Goal: Information Seeking & Learning: Learn about a topic

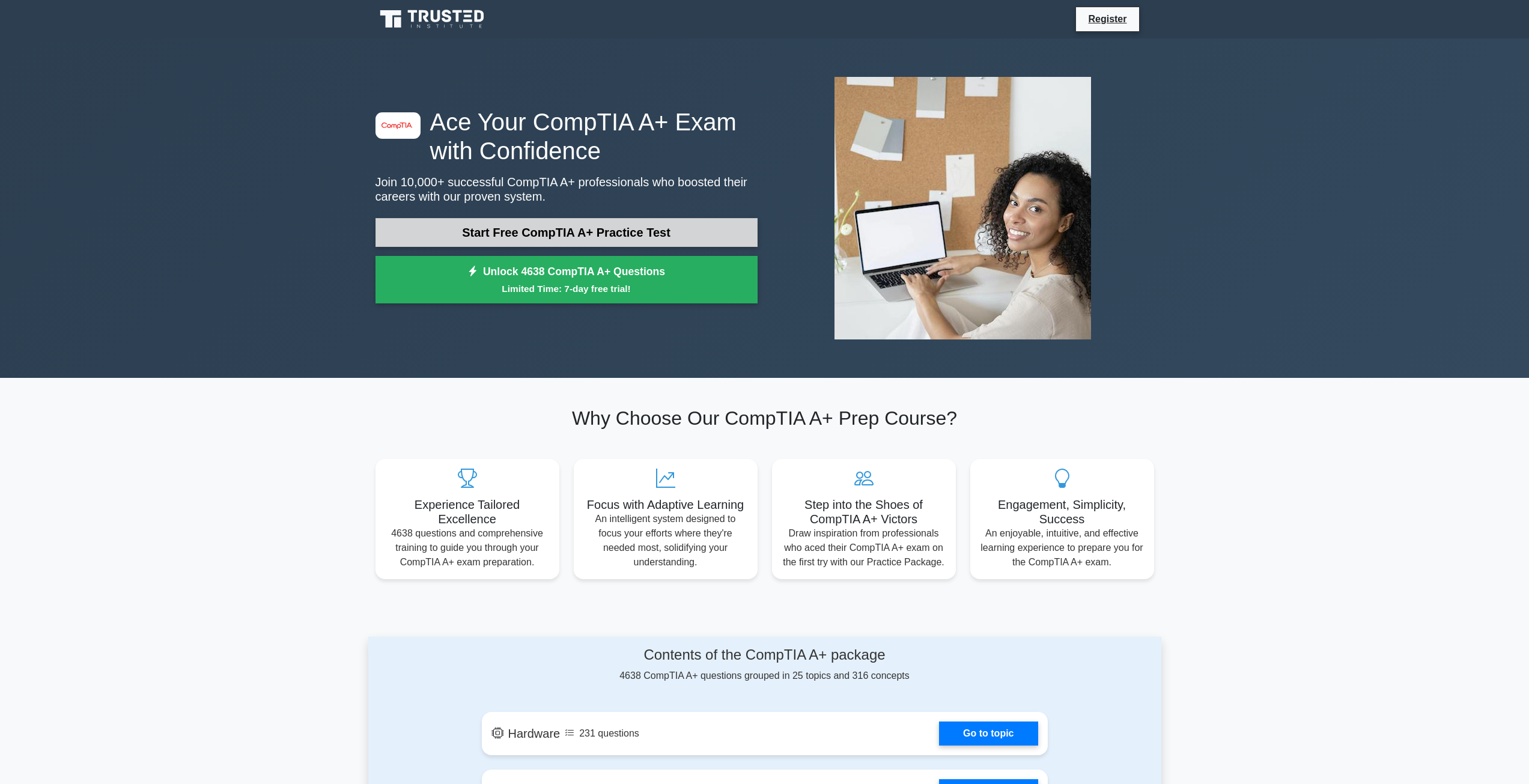
click at [592, 239] on link "Start Free CompTIA A+ Practice Test" at bounding box center [566, 232] width 382 height 29
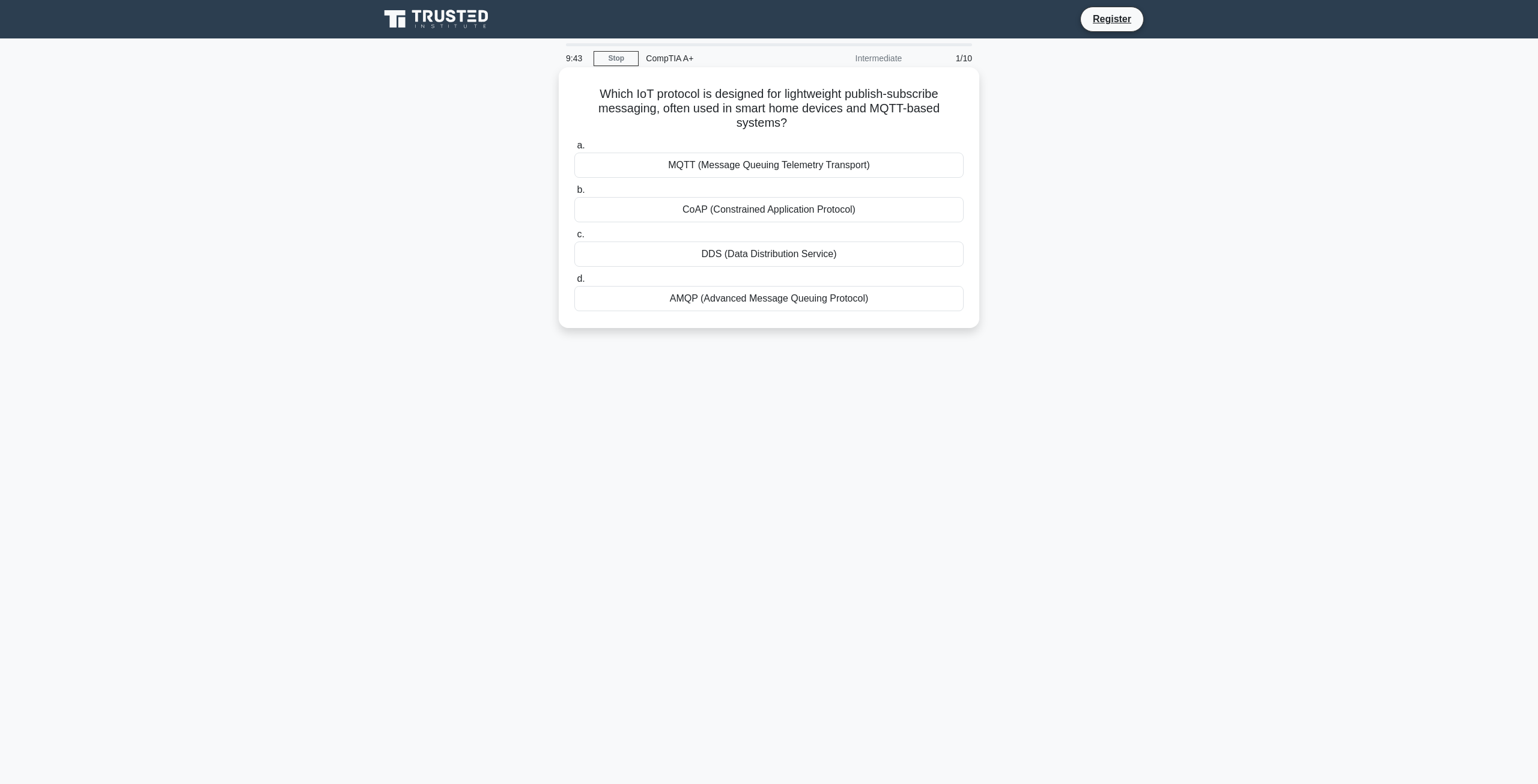
drag, startPoint x: 591, startPoint y: 93, endPoint x: 824, endPoint y: 124, distance: 235.1
click at [824, 124] on h5 "Which IoT protocol is designed for lightweight publish-subscribe messaging, oft…" at bounding box center [769, 109] width 392 height 45
copy h5 "Which IoT protocol is designed for lightweight publish-subscribe messaging, oft…"
click at [656, 165] on div "MQTT (Message Queuing Telemetry Transport)" at bounding box center [769, 165] width 390 height 25
click at [575, 149] on input "a. MQTT (Message Queuing Telemetry Transport)" at bounding box center [575, 145] width 0 height 8
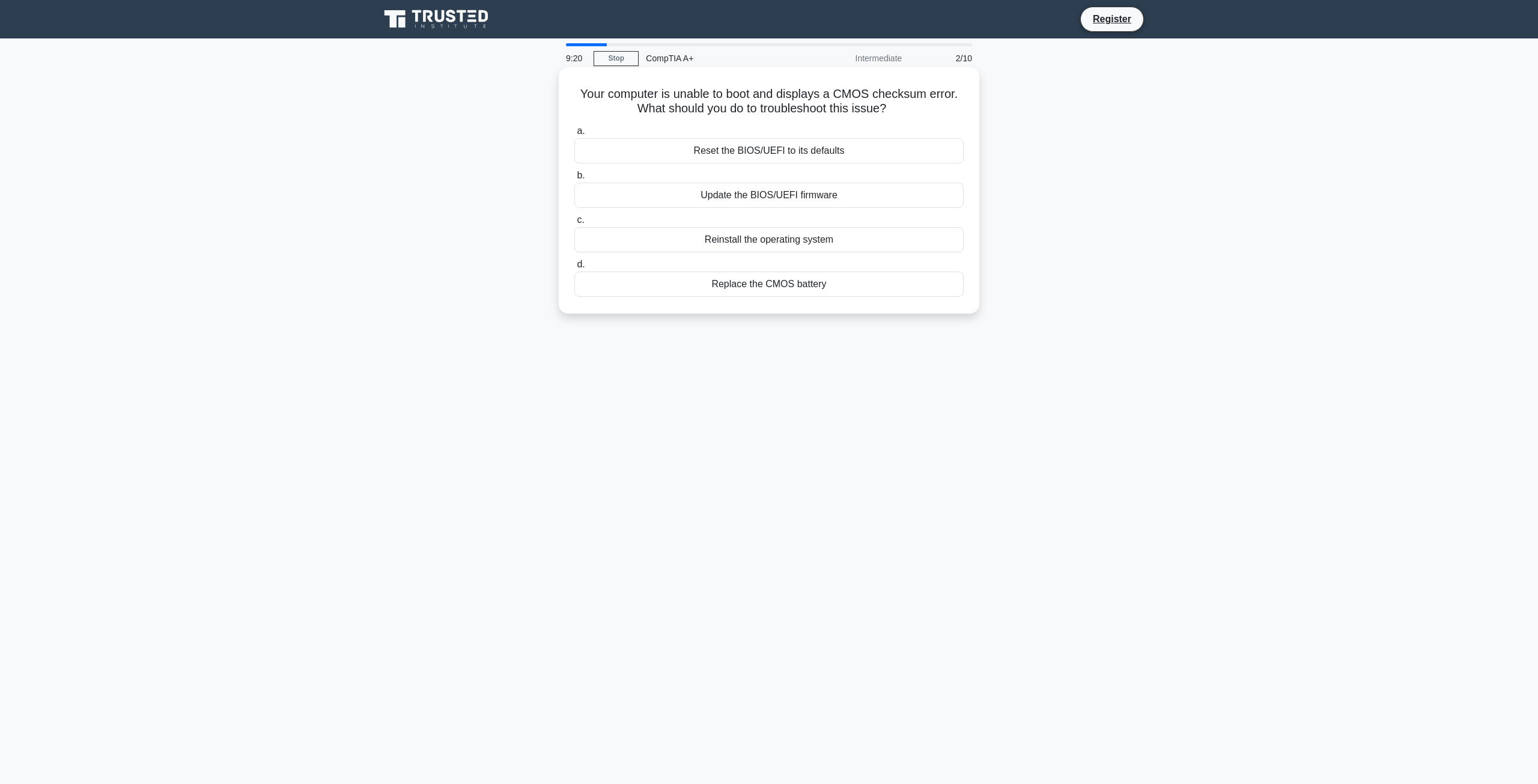
click at [777, 97] on h5 "Your computer is unable to boot and displays a CMOS checksum error. What should…" at bounding box center [769, 101] width 392 height 30
copy div "Your computer is unable to boot and displays a CMOS checksum error. What should…"
click at [790, 150] on div "Reset the BIOS/UEFI to its defaults" at bounding box center [769, 150] width 390 height 25
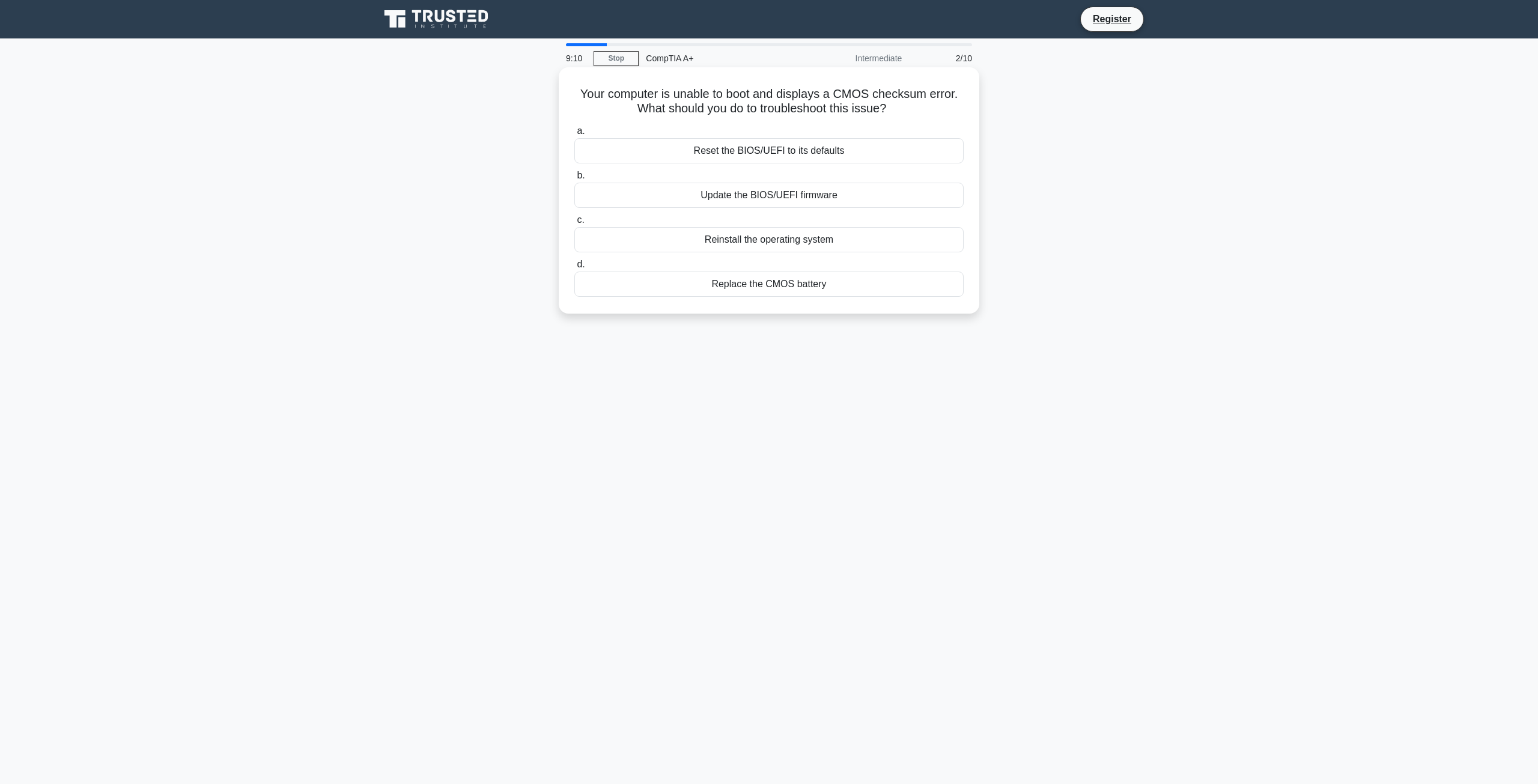
click at [575, 135] on input "a. Reset the BIOS/UEFI to its defaults" at bounding box center [575, 131] width 0 height 8
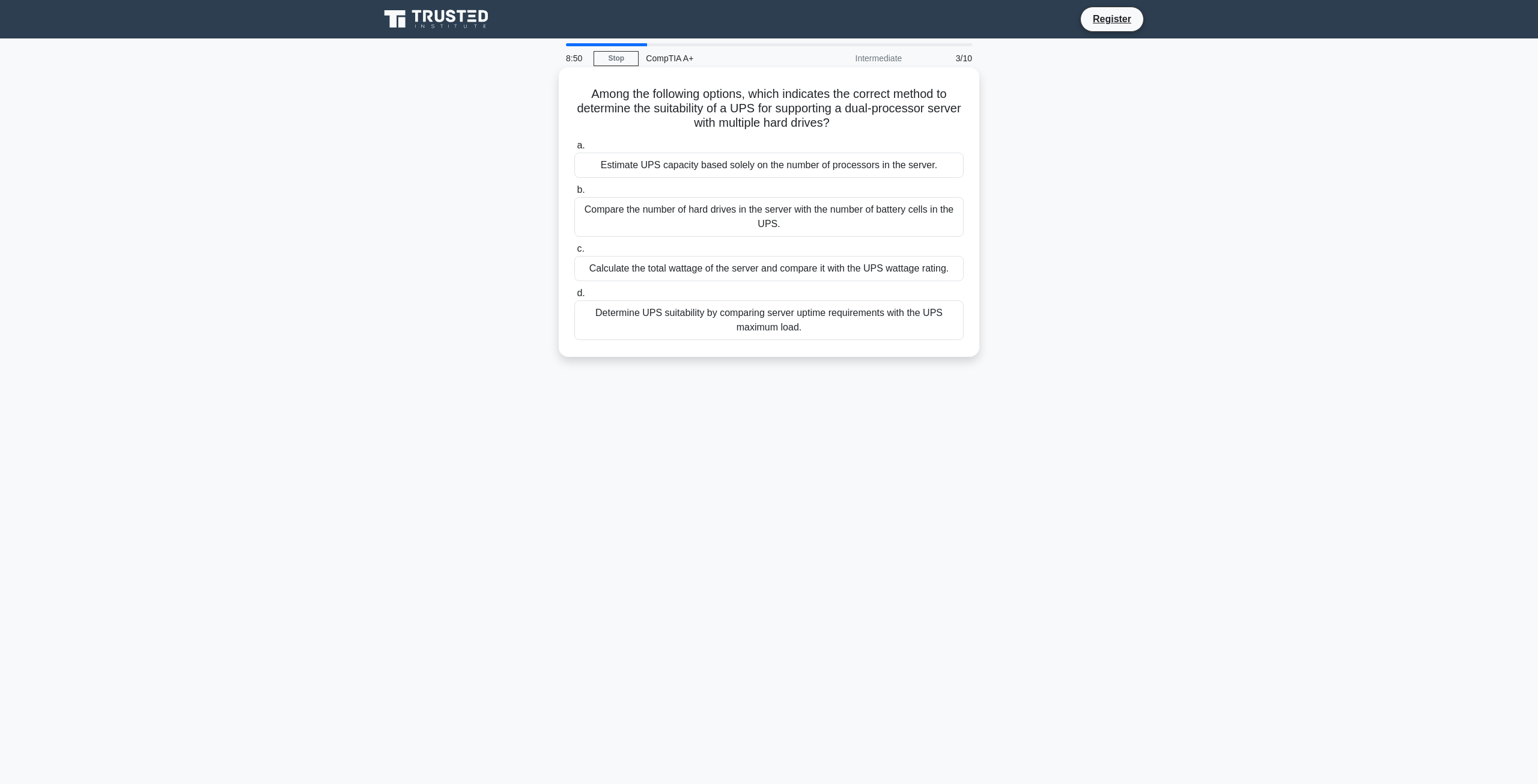
click at [757, 322] on div "Determine UPS suitability by comparing server uptime requirements with the UPS …" at bounding box center [769, 320] width 390 height 40
click at [575, 298] on input "d. Determine UPS suitability by comparing server uptime requirements with the U…" at bounding box center [575, 293] width 0 height 8
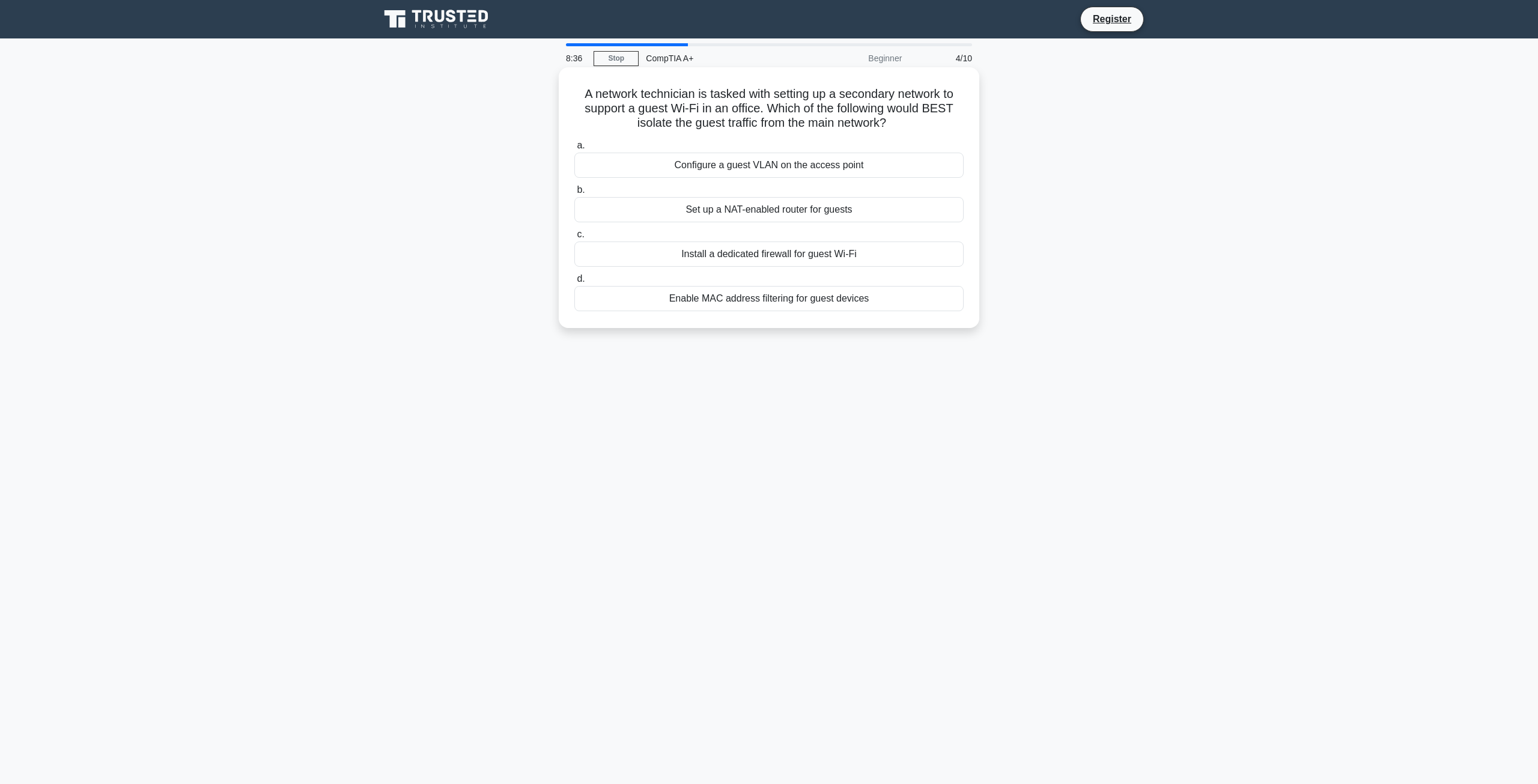
click at [782, 170] on div "Configure a guest VLAN on the access point" at bounding box center [769, 165] width 390 height 25
click at [575, 149] on input "a. Configure a guest VLAN on the access point" at bounding box center [575, 145] width 0 height 8
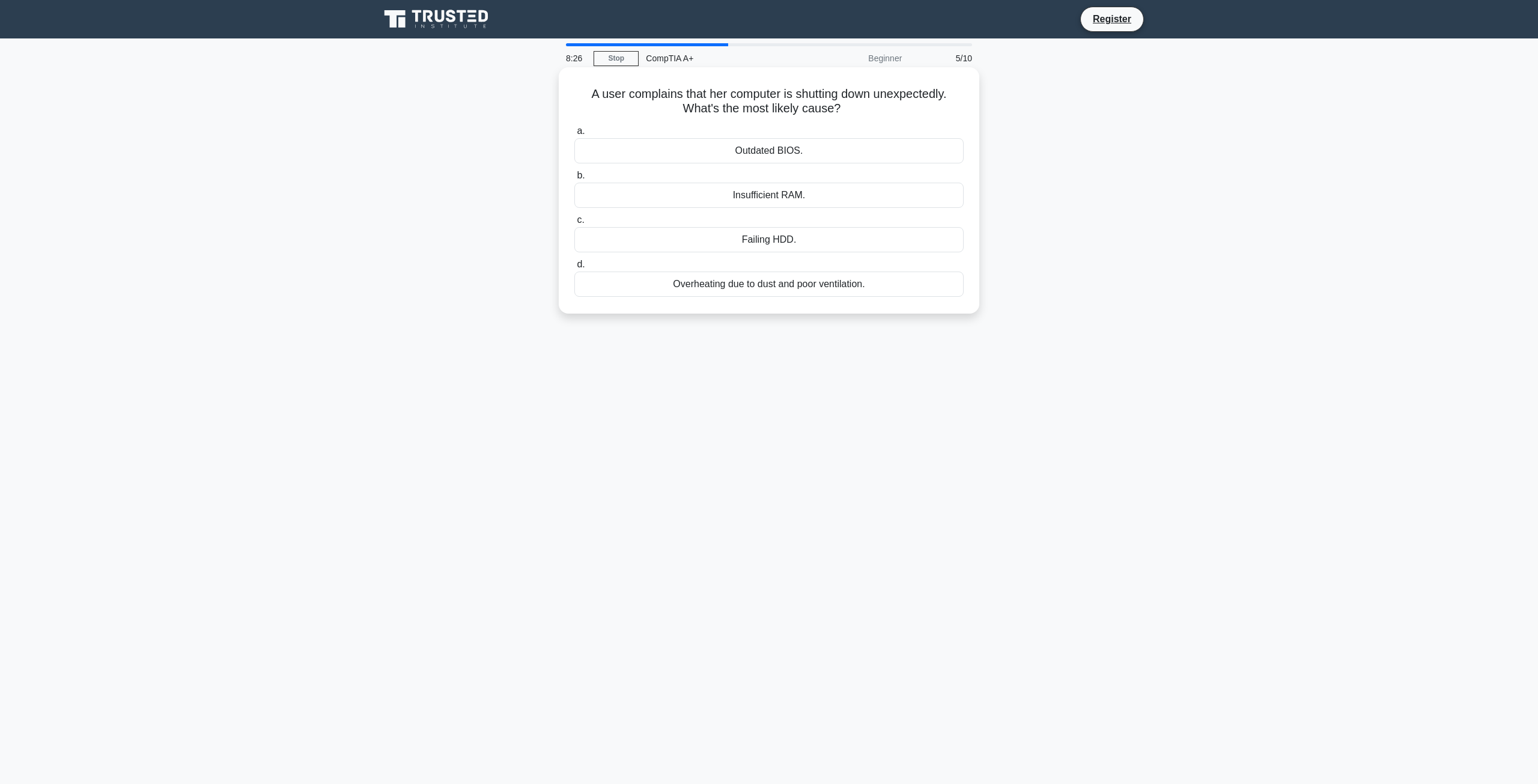
click at [758, 91] on h5 "A user complains that her computer is shutting down unexpectedly. What's the mo…" at bounding box center [769, 101] width 392 height 30
click at [773, 282] on div "Overheating due to dust and poor ventilation." at bounding box center [769, 284] width 390 height 25
click at [575, 269] on input "d. Overheating due to dust and poor ventilation." at bounding box center [575, 264] width 0 height 8
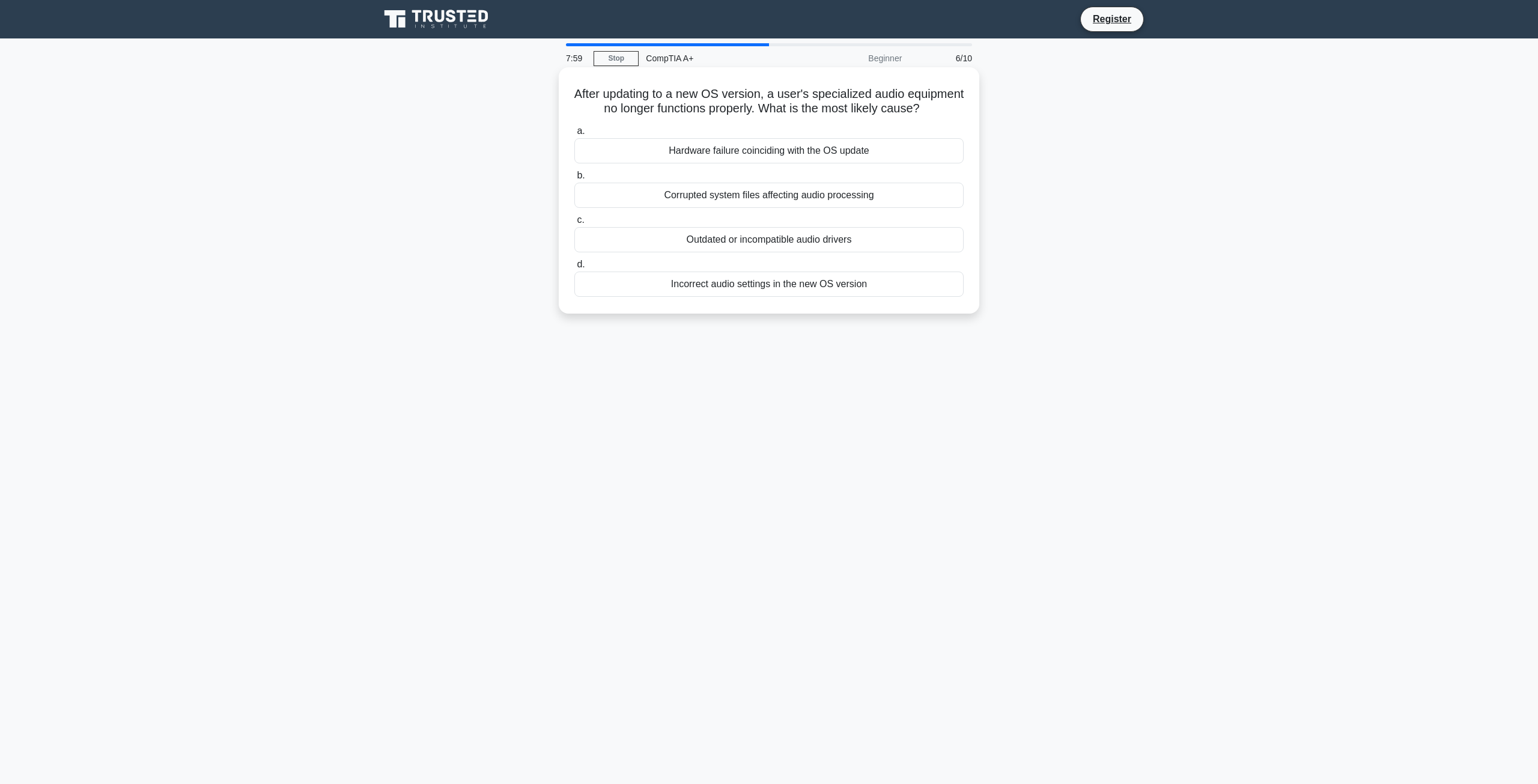
click at [821, 252] on div "Outdated or incompatible audio drivers" at bounding box center [769, 239] width 390 height 25
click at [575, 224] on input "c. Outdated or incompatible audio drivers" at bounding box center [575, 220] width 0 height 8
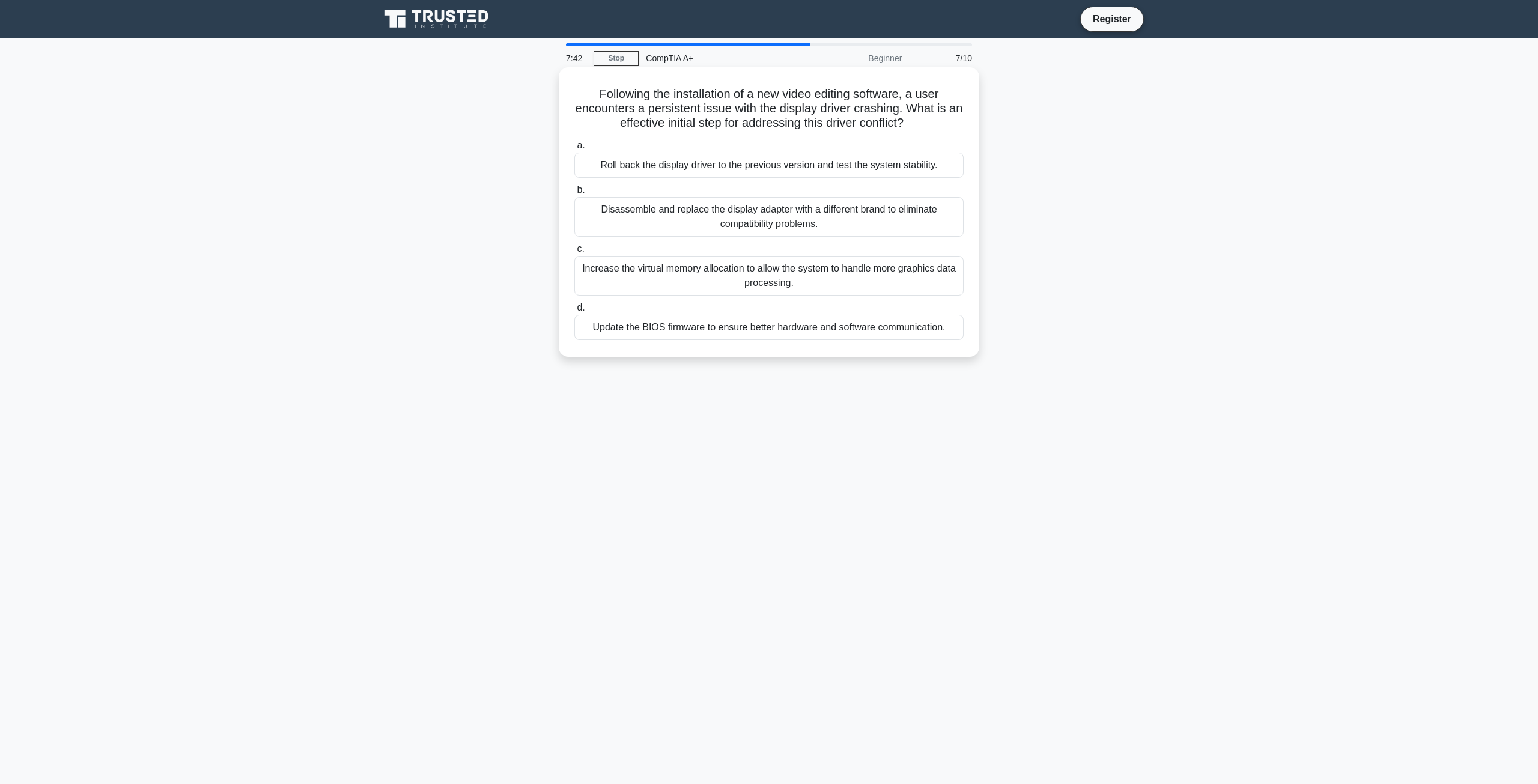
click at [906, 164] on div "Roll back the display driver to the previous version and test the system stabil…" at bounding box center [769, 165] width 390 height 25
click at [575, 149] on input "a. Roll back the display driver to the previous version and test the system sta…" at bounding box center [575, 145] width 0 height 8
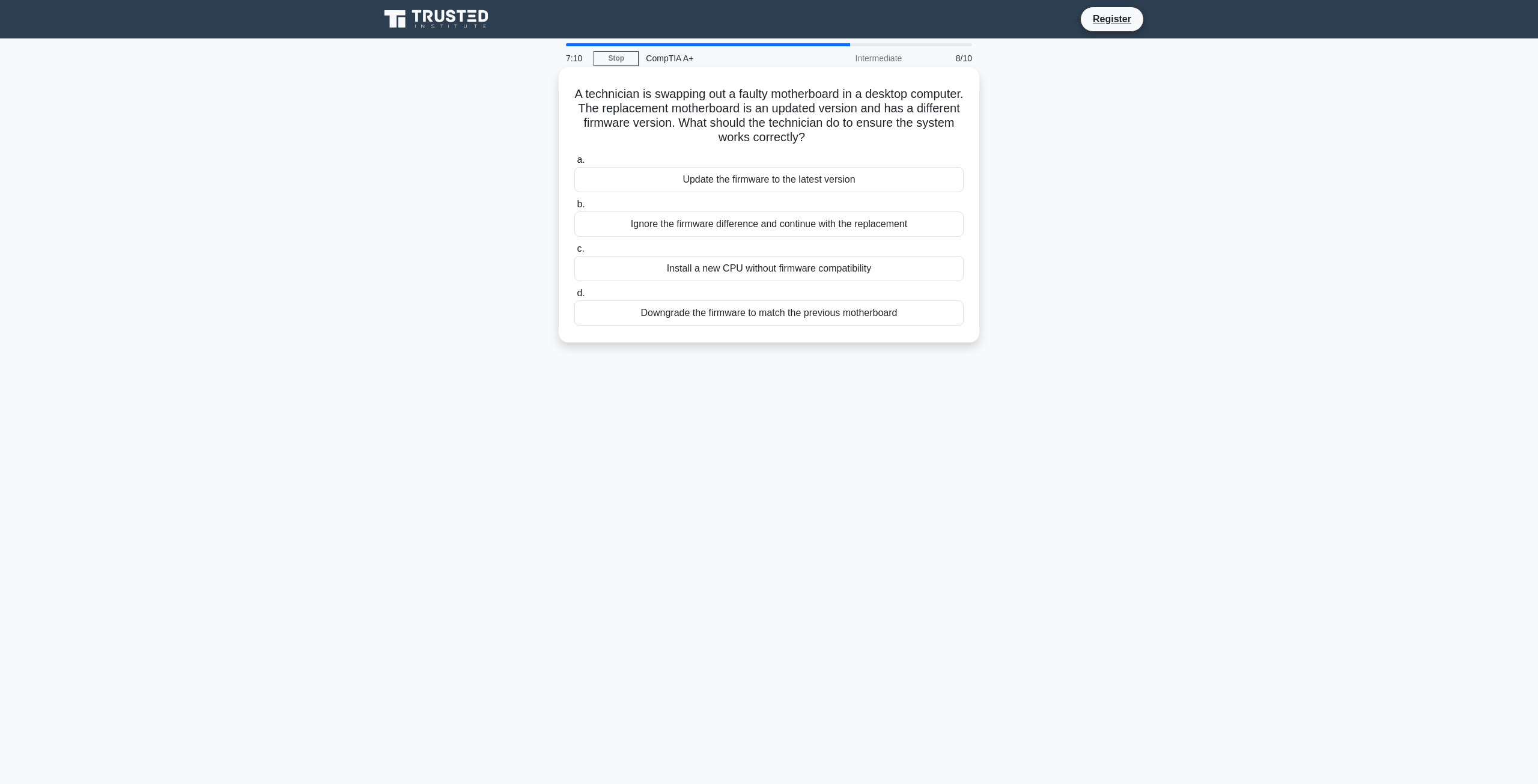
click at [771, 183] on div "Update the firmware to the latest version" at bounding box center [769, 179] width 390 height 25
click at [575, 164] on input "a. Update the firmware to the latest version" at bounding box center [575, 160] width 0 height 8
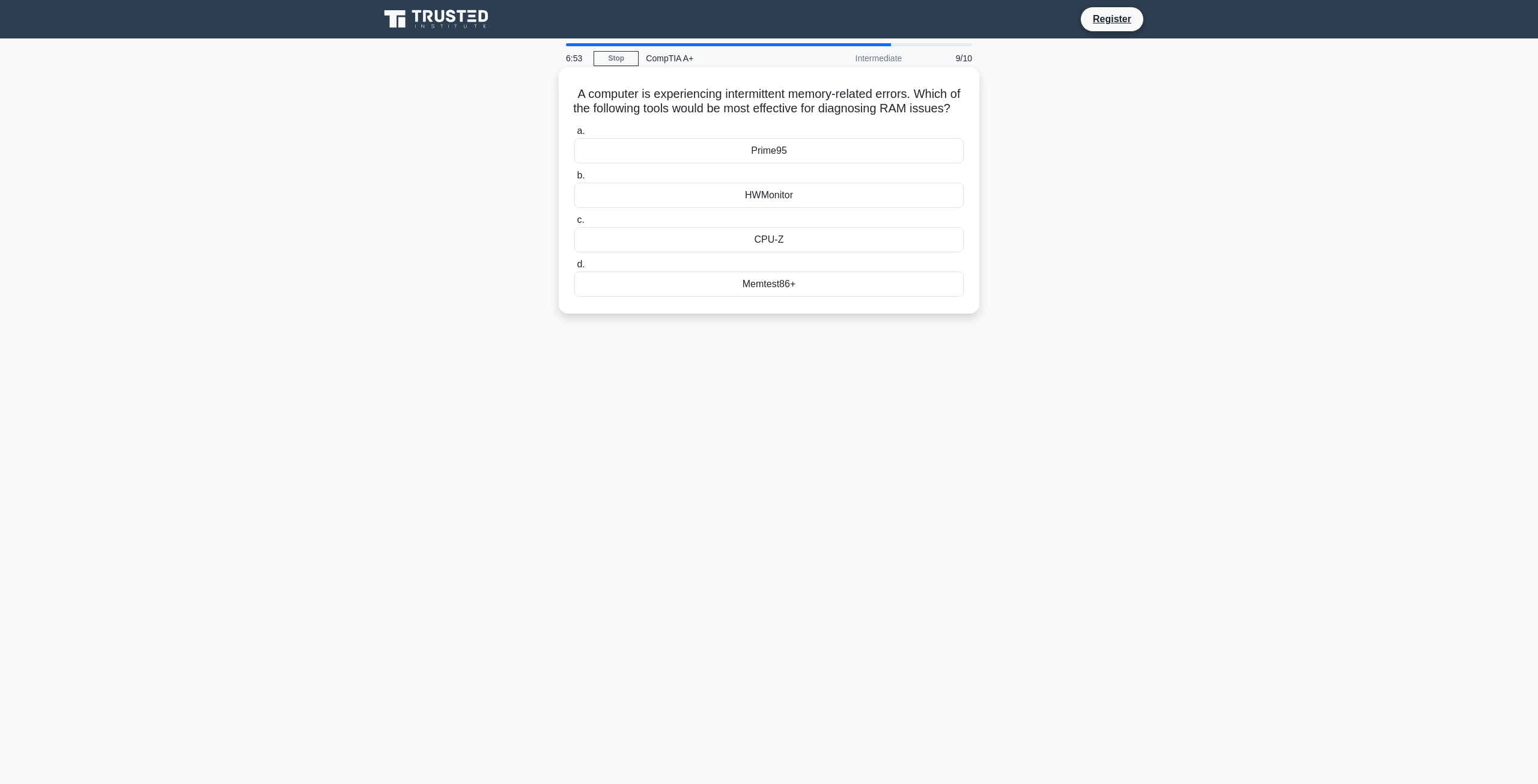
click at [785, 297] on div "Memtest86+" at bounding box center [769, 284] width 390 height 25
click at [575, 269] on input "d. Memtest86+" at bounding box center [575, 264] width 0 height 8
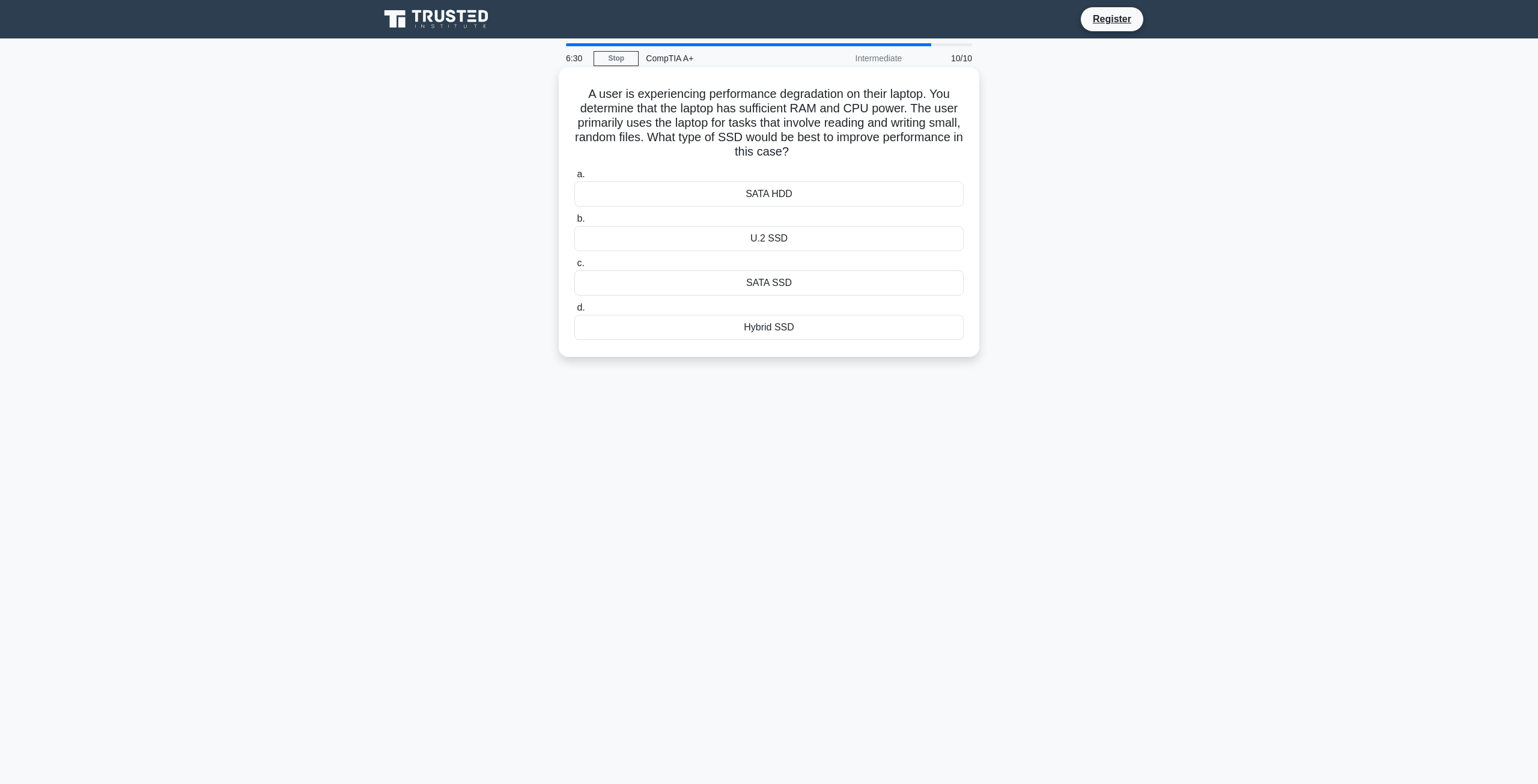
click at [759, 282] on div "SATA SSD" at bounding box center [769, 282] width 390 height 25
click at [575, 267] on input "c. SATA SSD" at bounding box center [575, 263] width 0 height 8
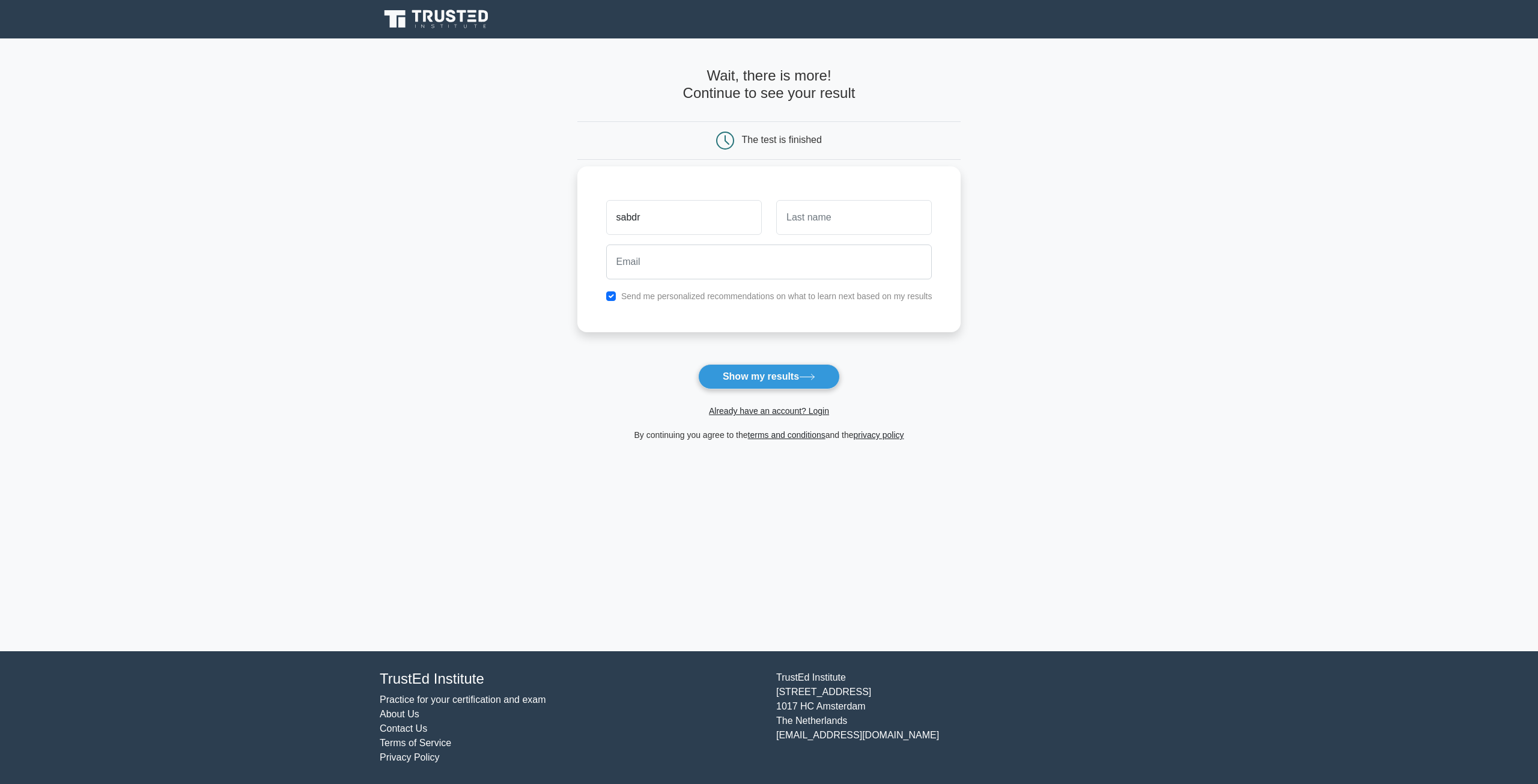
type input "sabdr="
type input "sandroa"
type input "[PERSON_NAME]"
click at [840, 225] on input "text" at bounding box center [854, 217] width 155 height 34
type input "[DEMOGRAPHIC_DATA]"
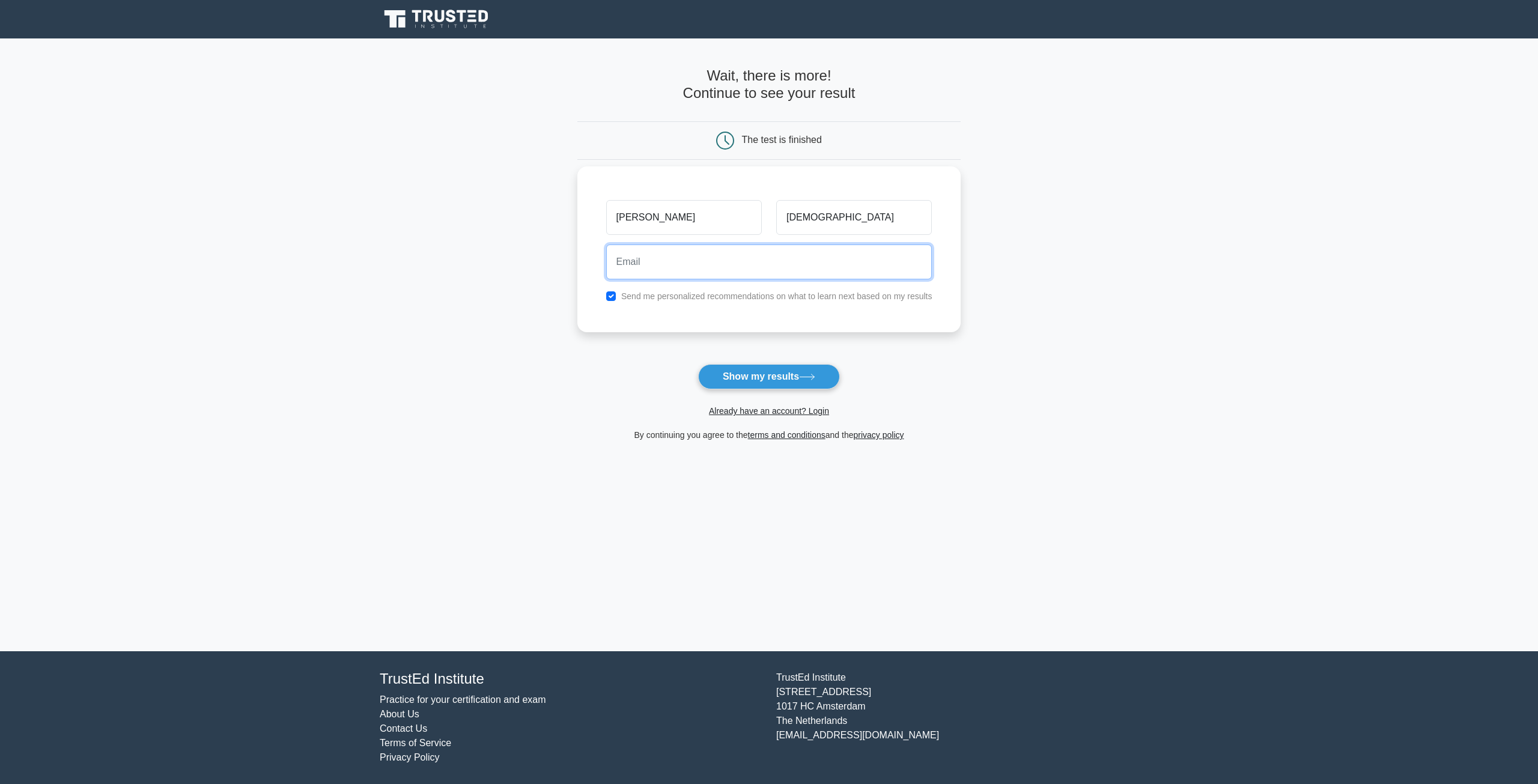
click at [780, 263] on input "email" at bounding box center [769, 262] width 326 height 34
type input "[EMAIL_ADDRESS][DOMAIN_NAME]"
click at [737, 393] on div "Already have an account? Login" at bounding box center [769, 404] width 384 height 29
click at [737, 385] on button "Show my results" at bounding box center [769, 376] width 142 height 25
click at [748, 389] on form "Wait, there is more! Continue to see your result The test is finished Alexandre" at bounding box center [769, 254] width 384 height 374
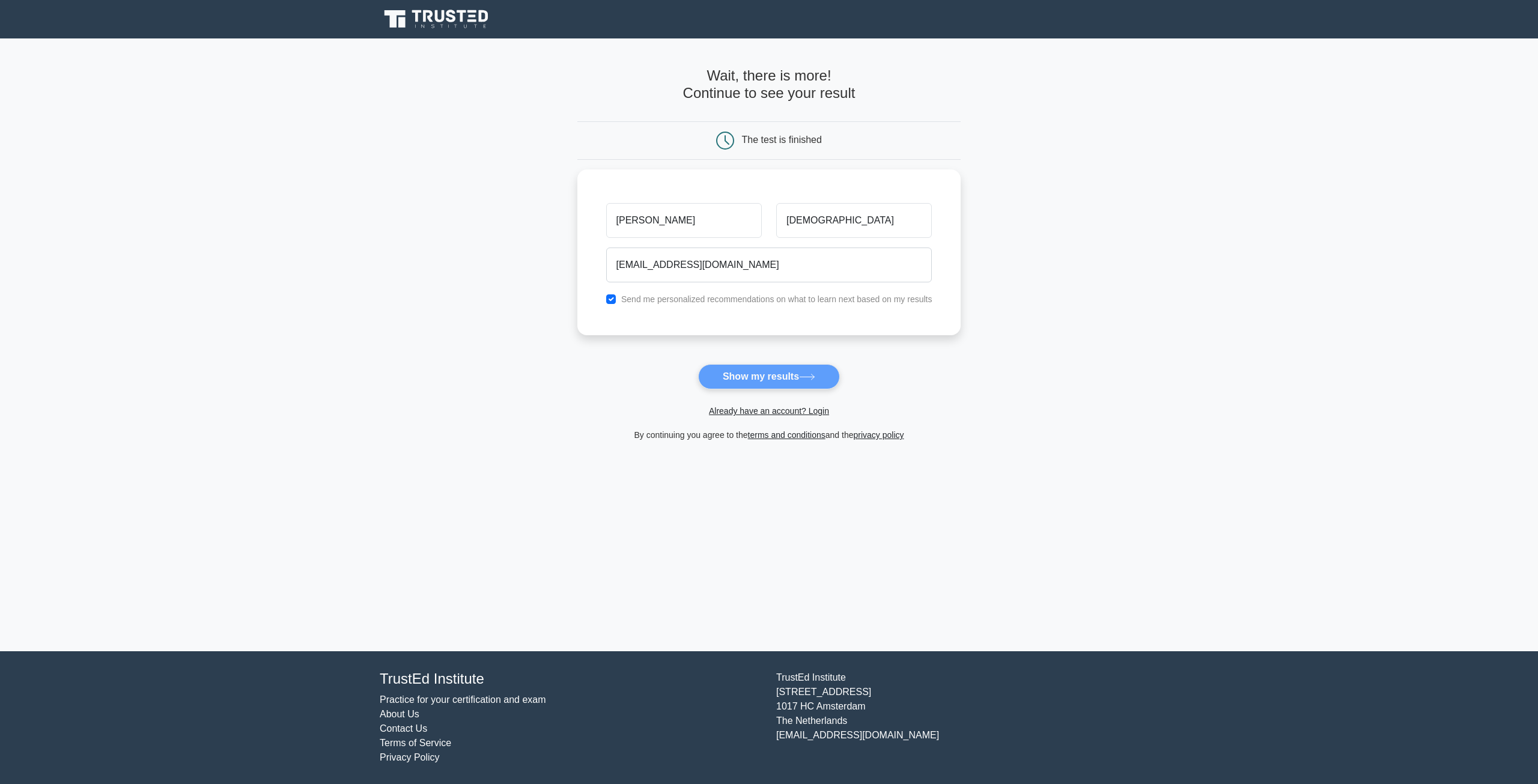
click at [745, 382] on form "Wait, there is more! Continue to see your result The test is finished Alexandre" at bounding box center [769, 254] width 384 height 374
click at [742, 376] on form "Wait, there is more! Continue to see your result The test is finished Alexandre" at bounding box center [769, 254] width 384 height 374
click at [741, 377] on form "Wait, there is more! Continue to see your result The test is finished Alexandre" at bounding box center [769, 254] width 384 height 374
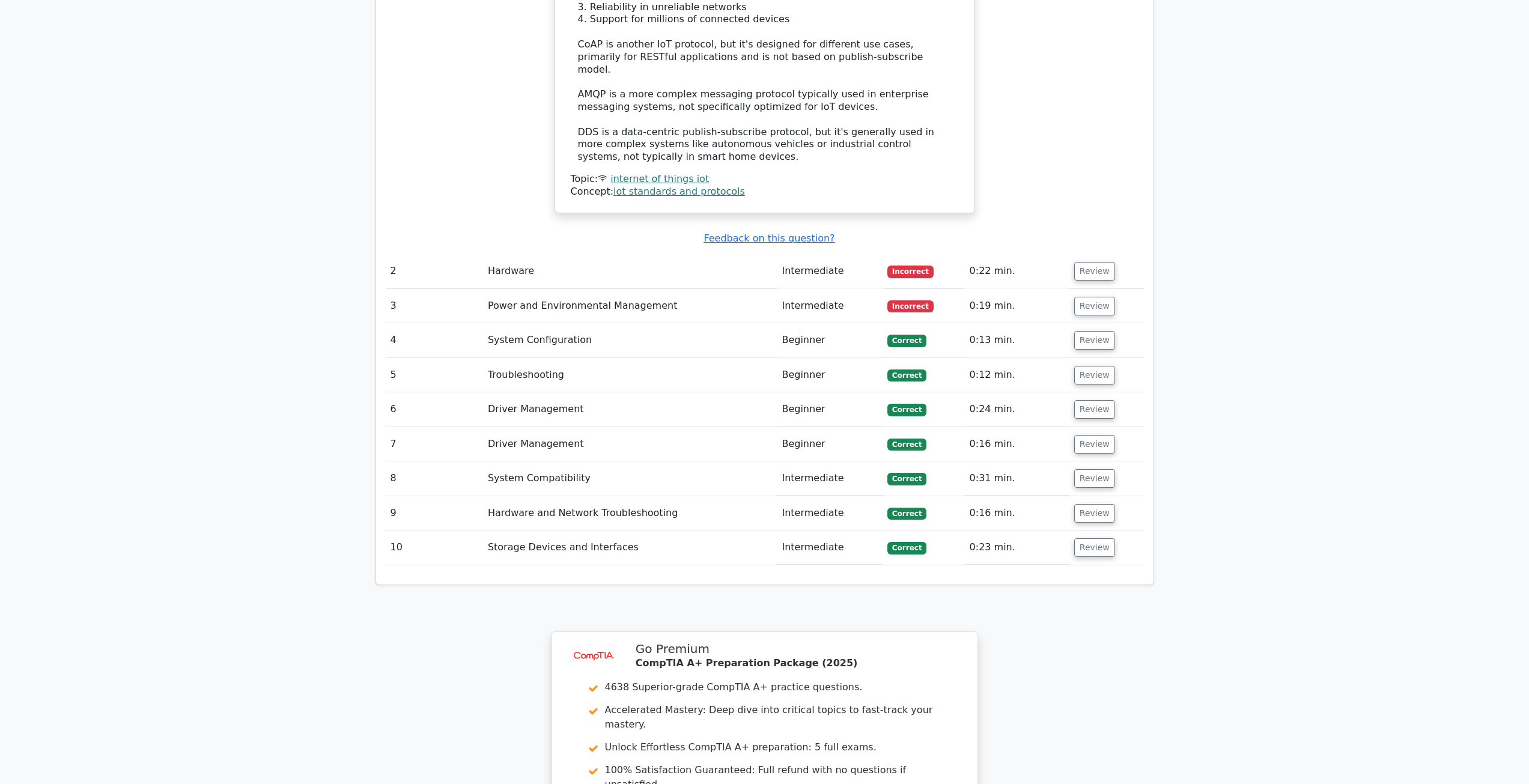
scroll to position [1501, 0]
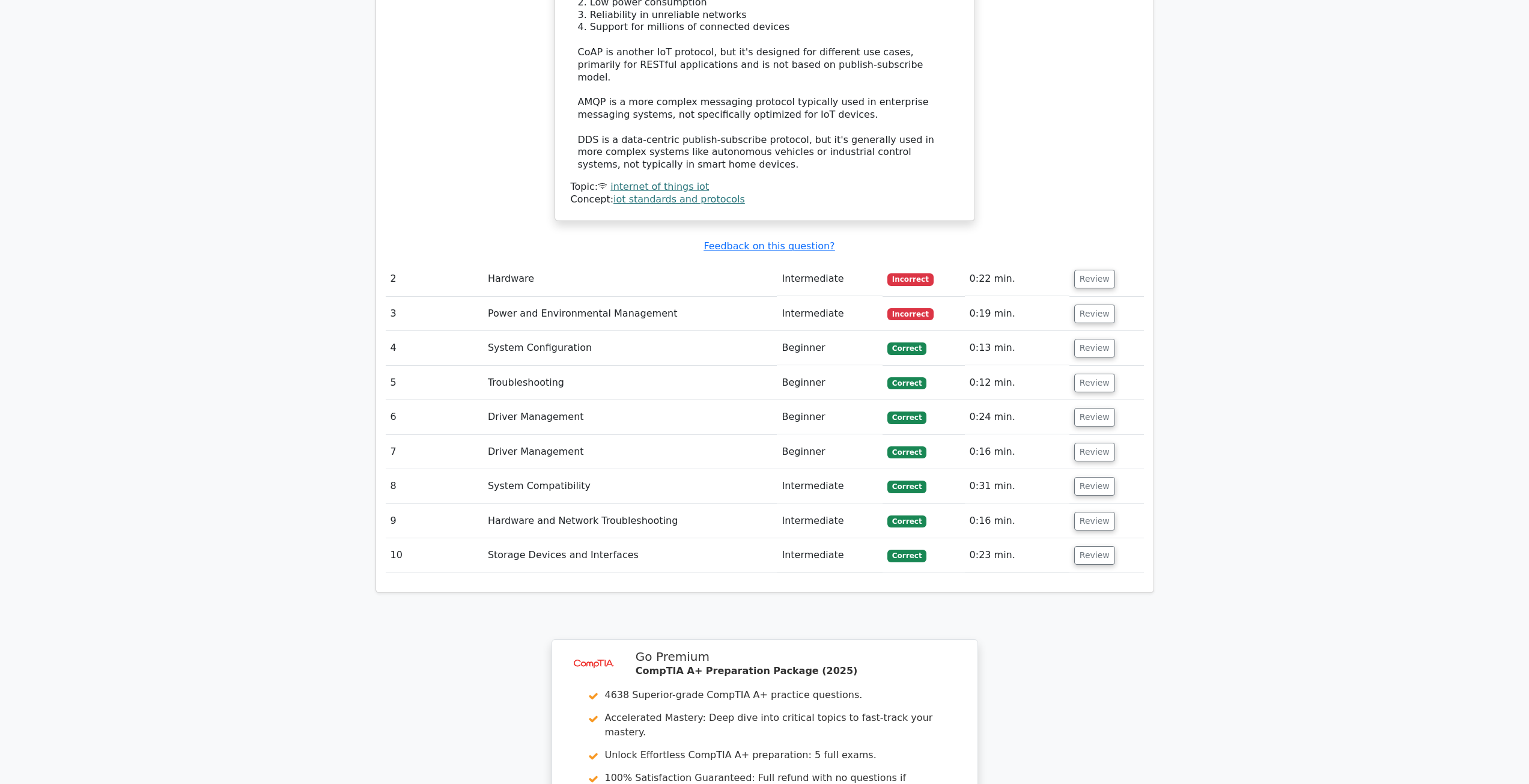
click at [565, 297] on td "Power and Environmental Management" at bounding box center [630, 314] width 294 height 34
click at [1085, 269] on button "Review" at bounding box center [1094, 279] width 41 height 19
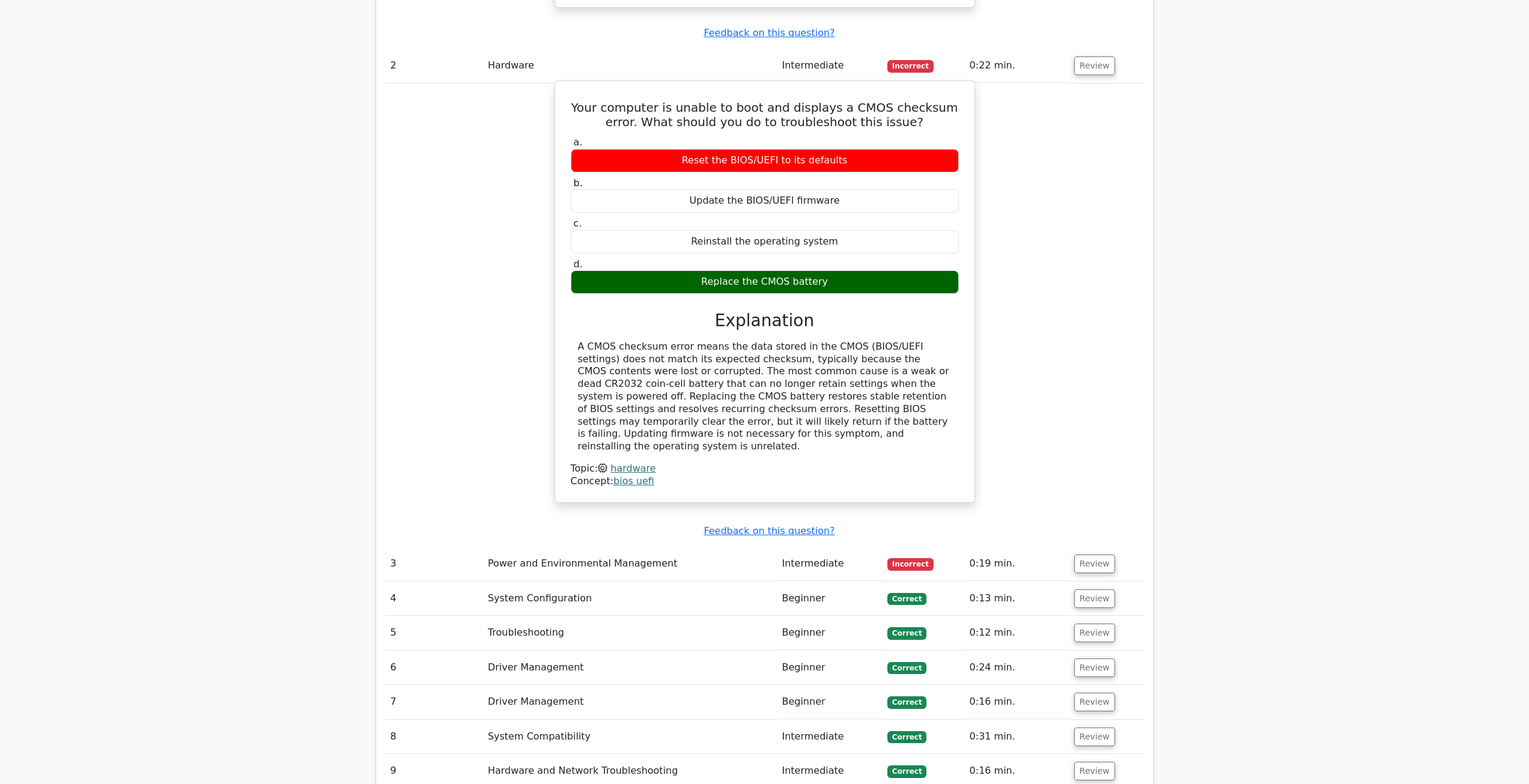
scroll to position [1741, 0]
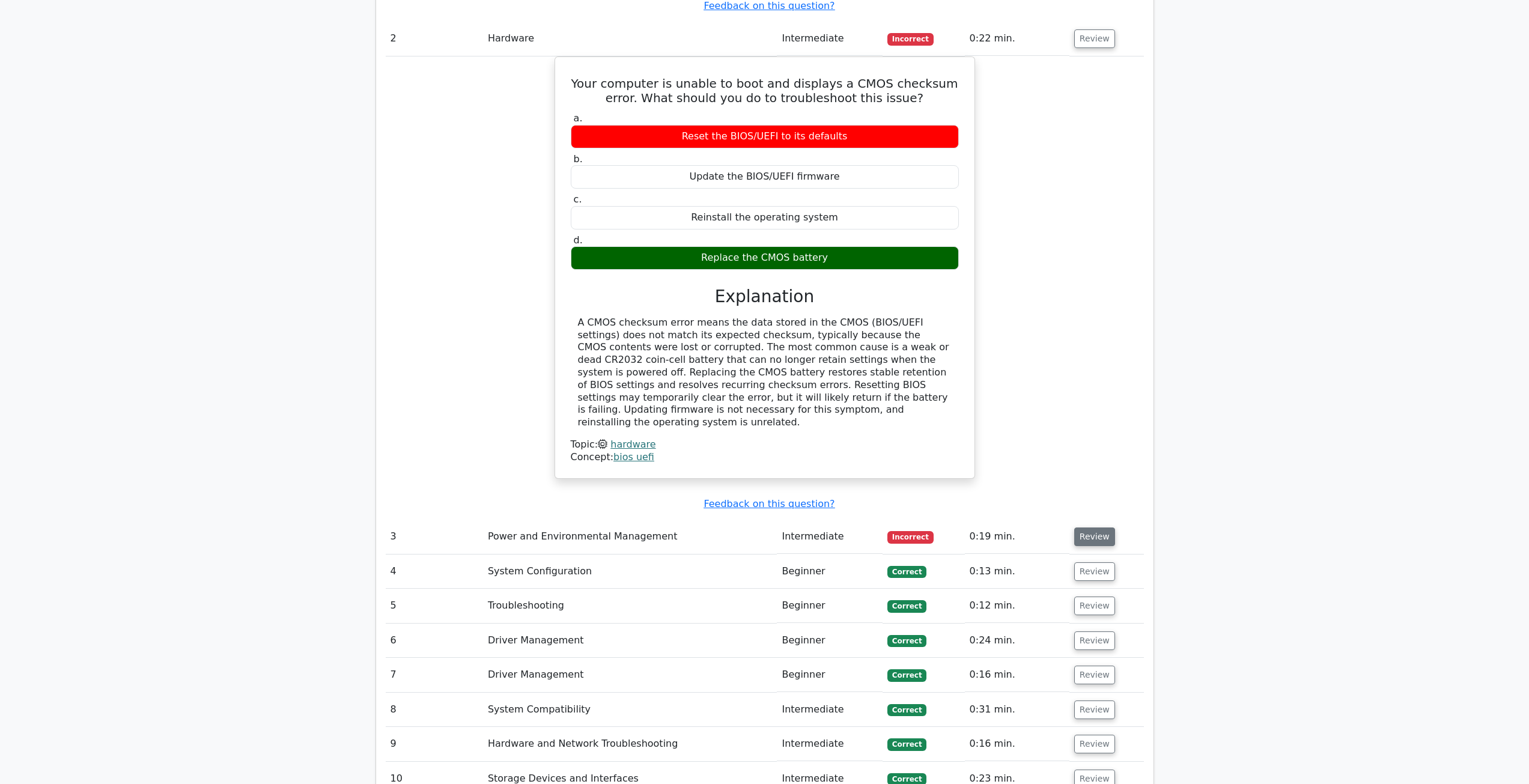
click at [1098, 527] on button "Review" at bounding box center [1094, 537] width 41 height 19
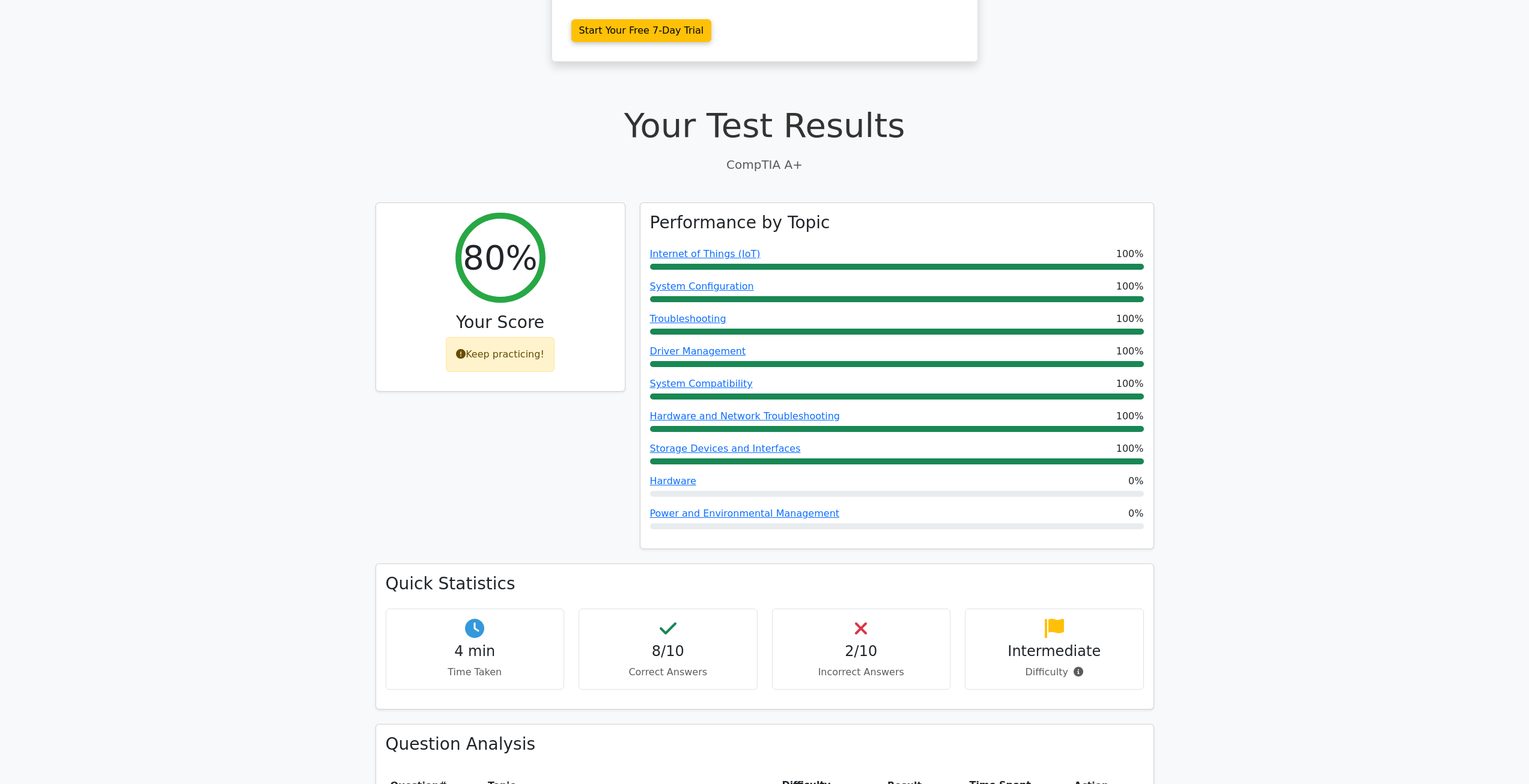
scroll to position [0, 0]
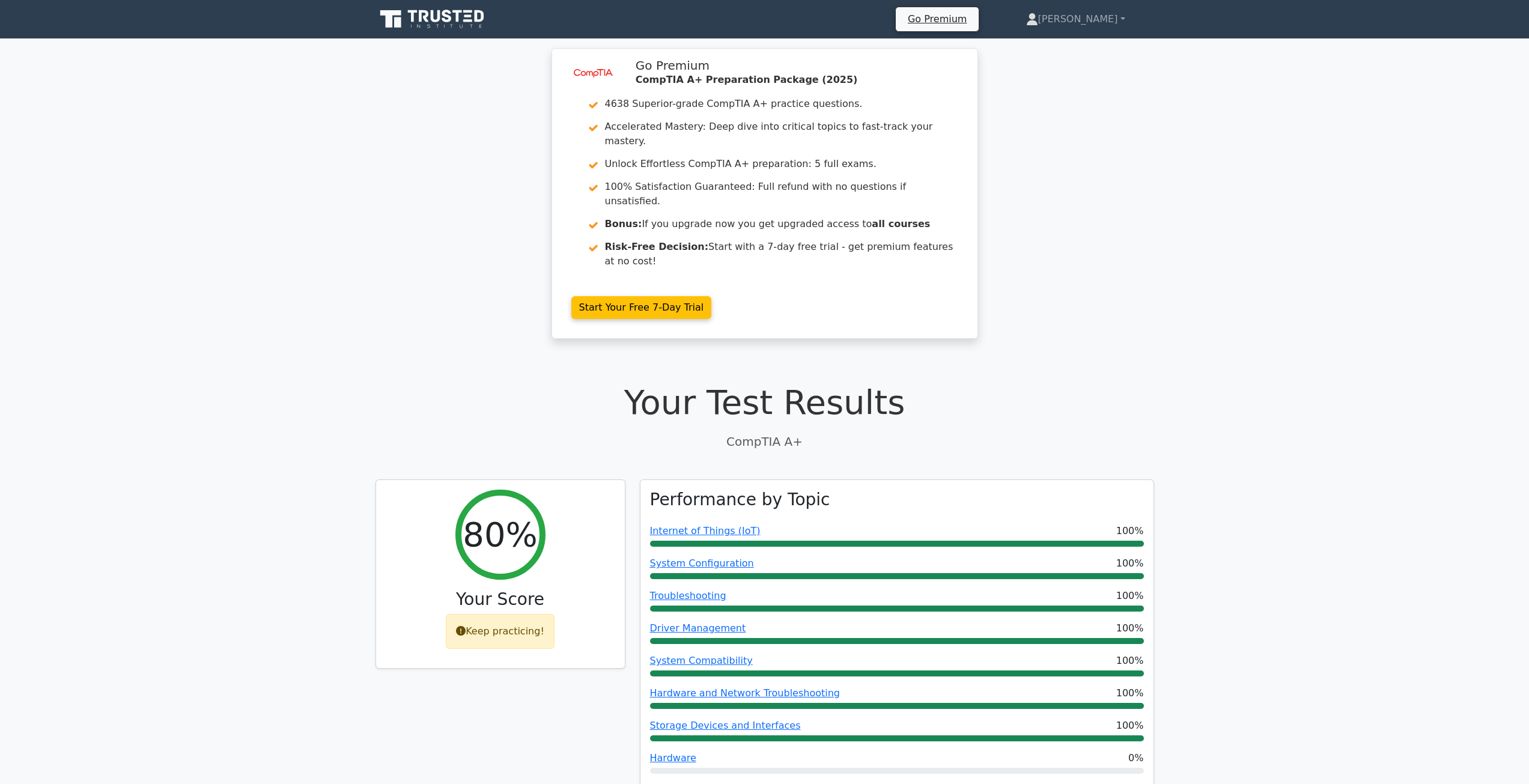
click at [455, 24] on icon at bounding box center [433, 19] width 115 height 23
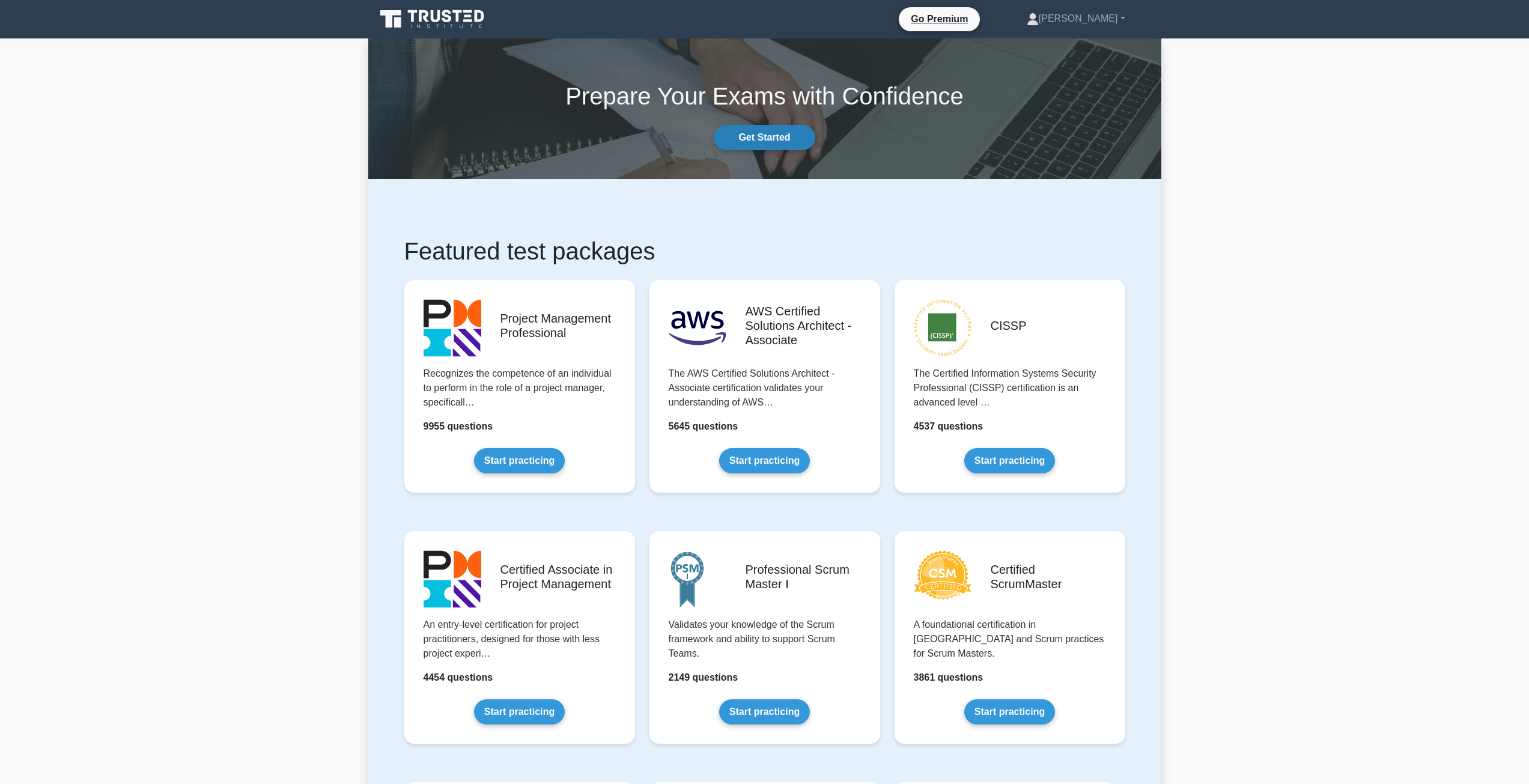
click at [779, 139] on link "Get Started" at bounding box center [764, 137] width 101 height 25
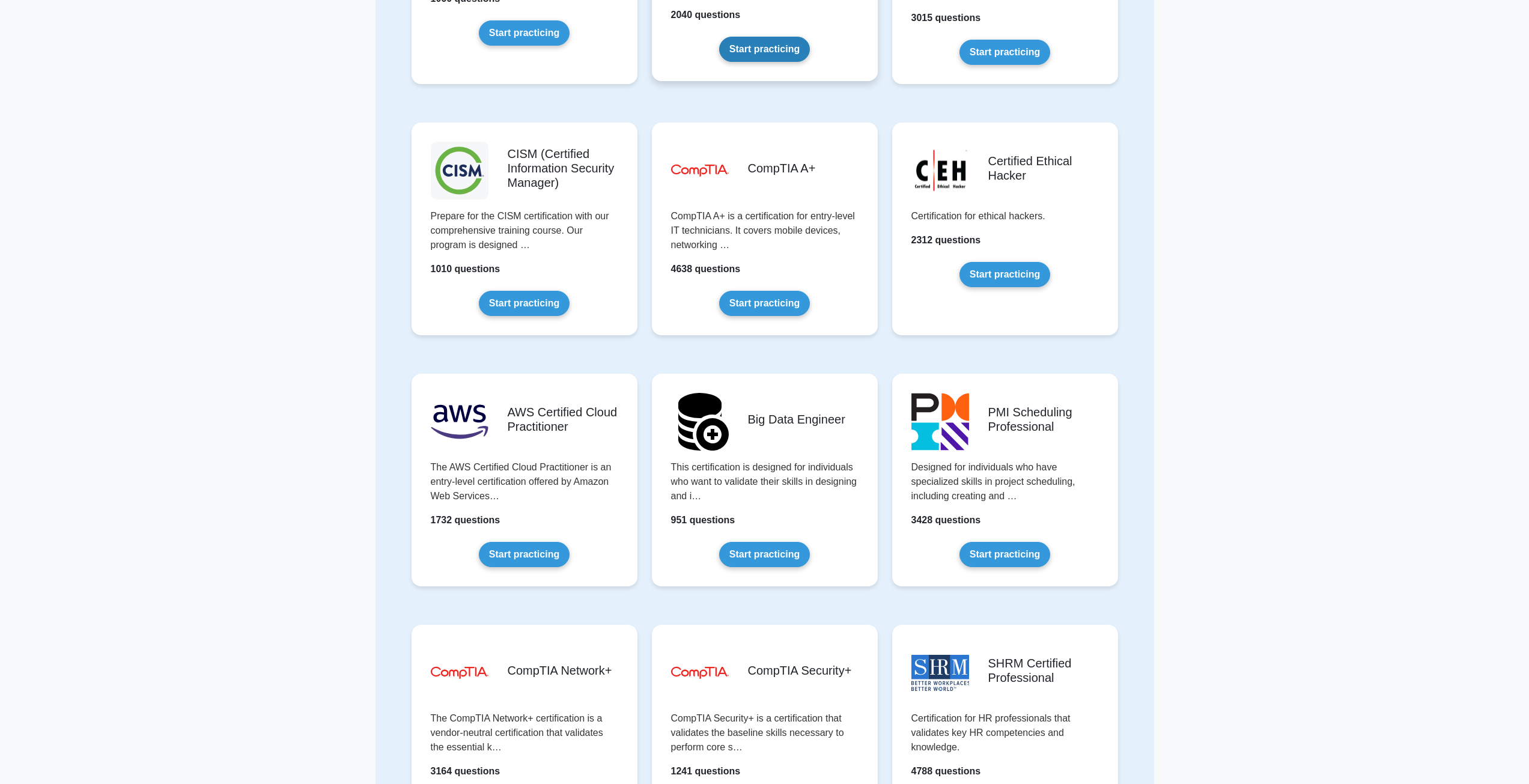
scroll to position [1621, 0]
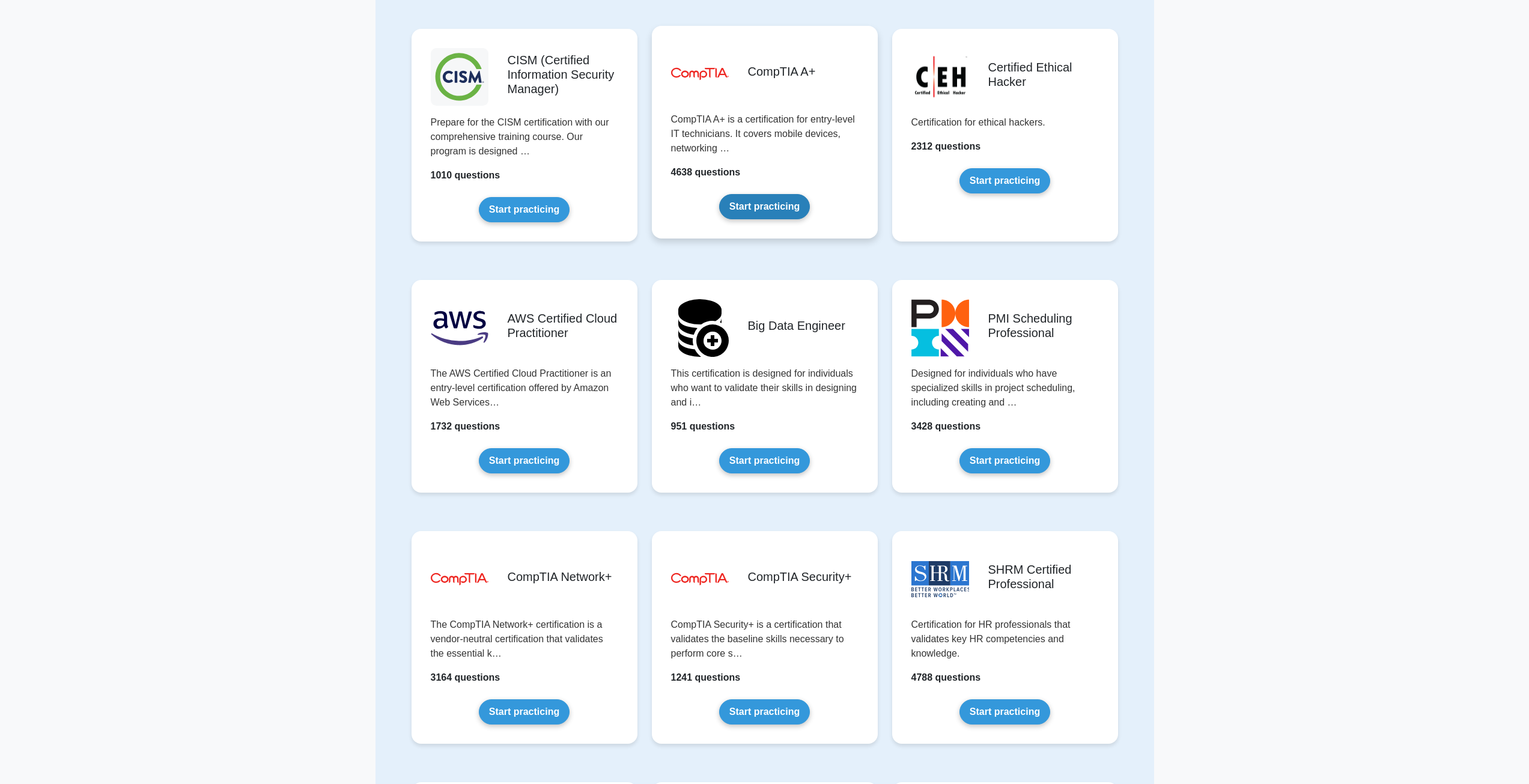
click at [777, 203] on link "Start practicing" at bounding box center [764, 206] width 91 height 25
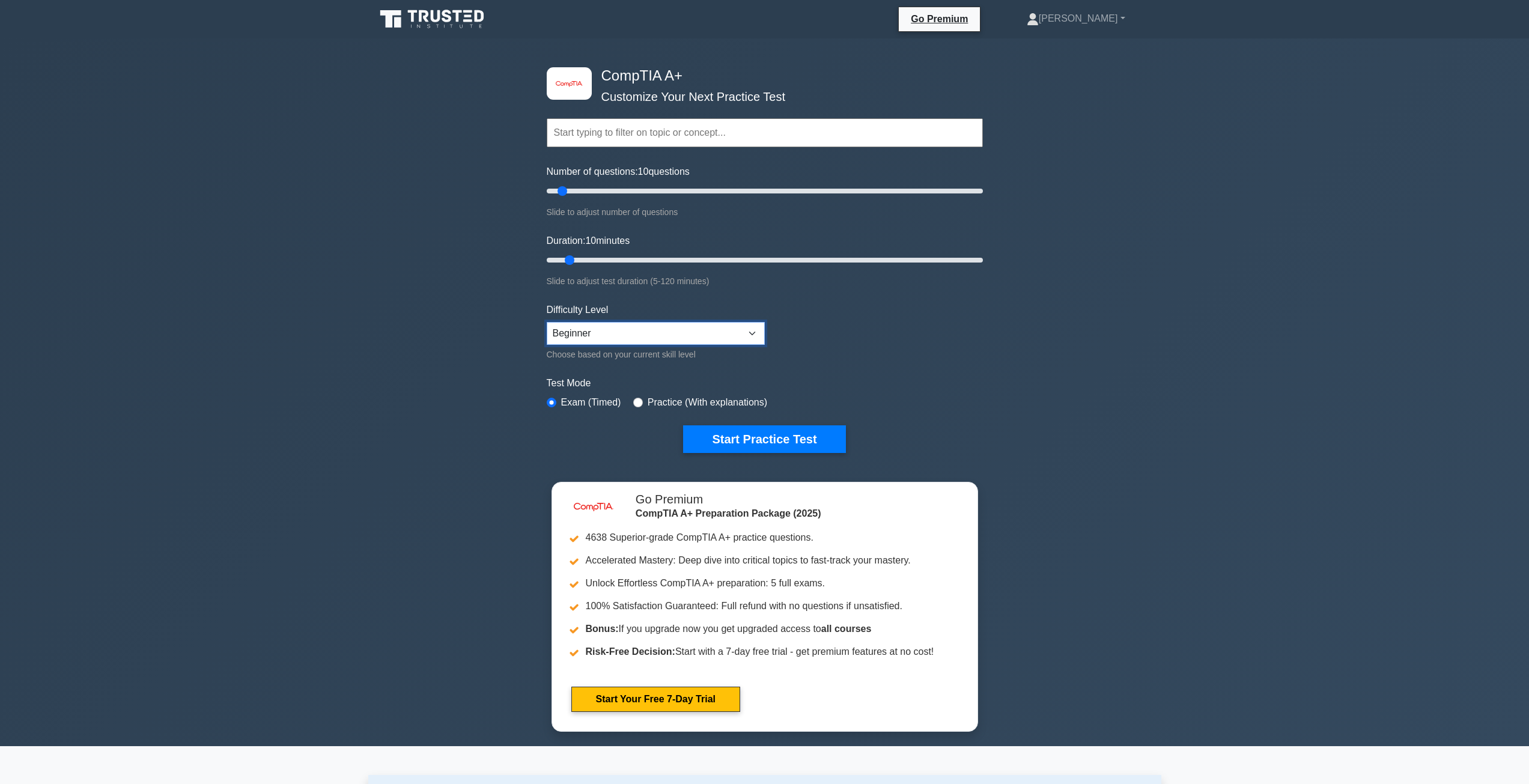
click at [610, 322] on select "Beginner Intermediate Expert" at bounding box center [655, 333] width 218 height 23
click at [470, 280] on div "image/svg+xml CompTIA A+ Customize Your Next Practice Test Topics Hardware Oper…" at bounding box center [764, 392] width 1529 height 707
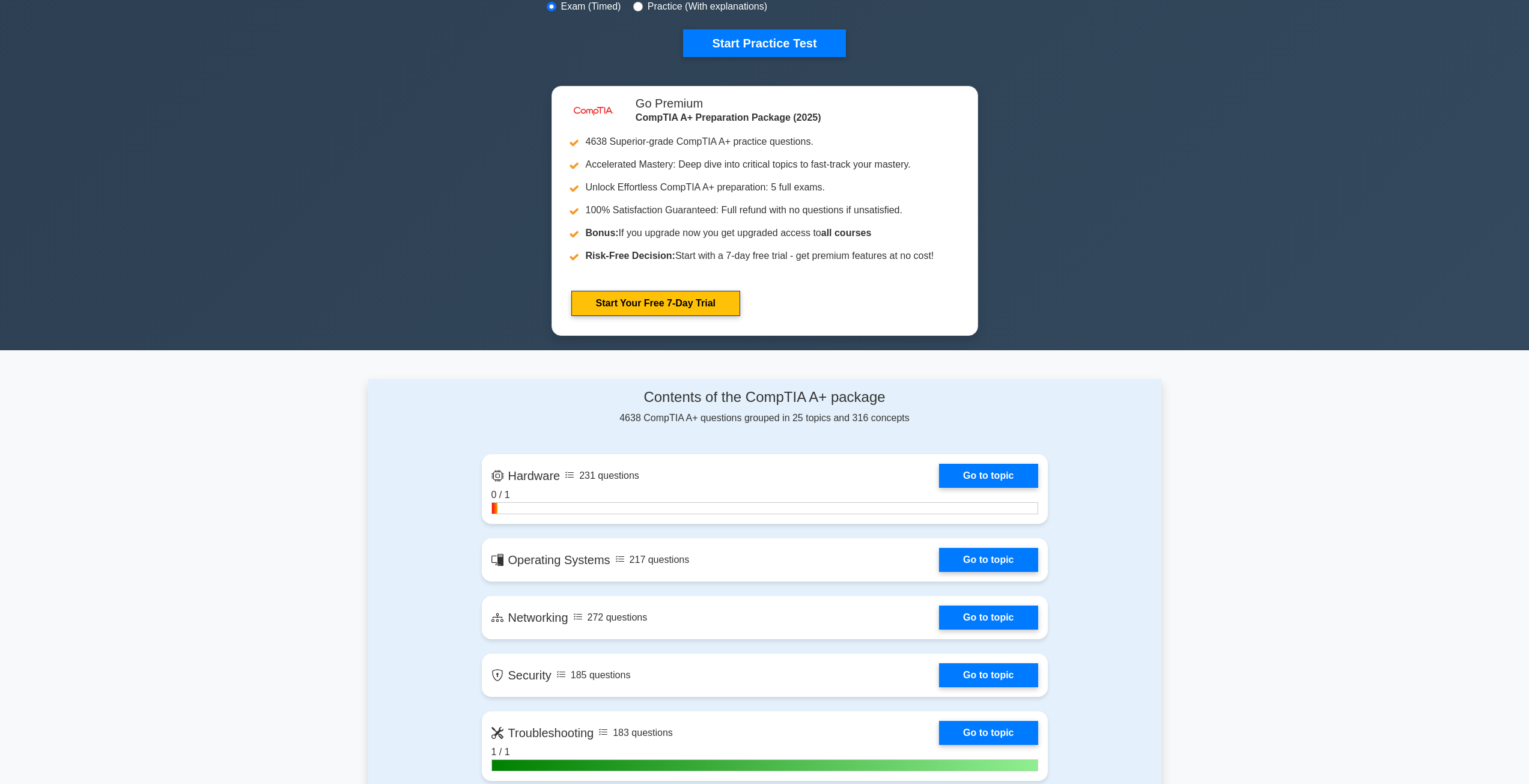
scroll to position [721, 0]
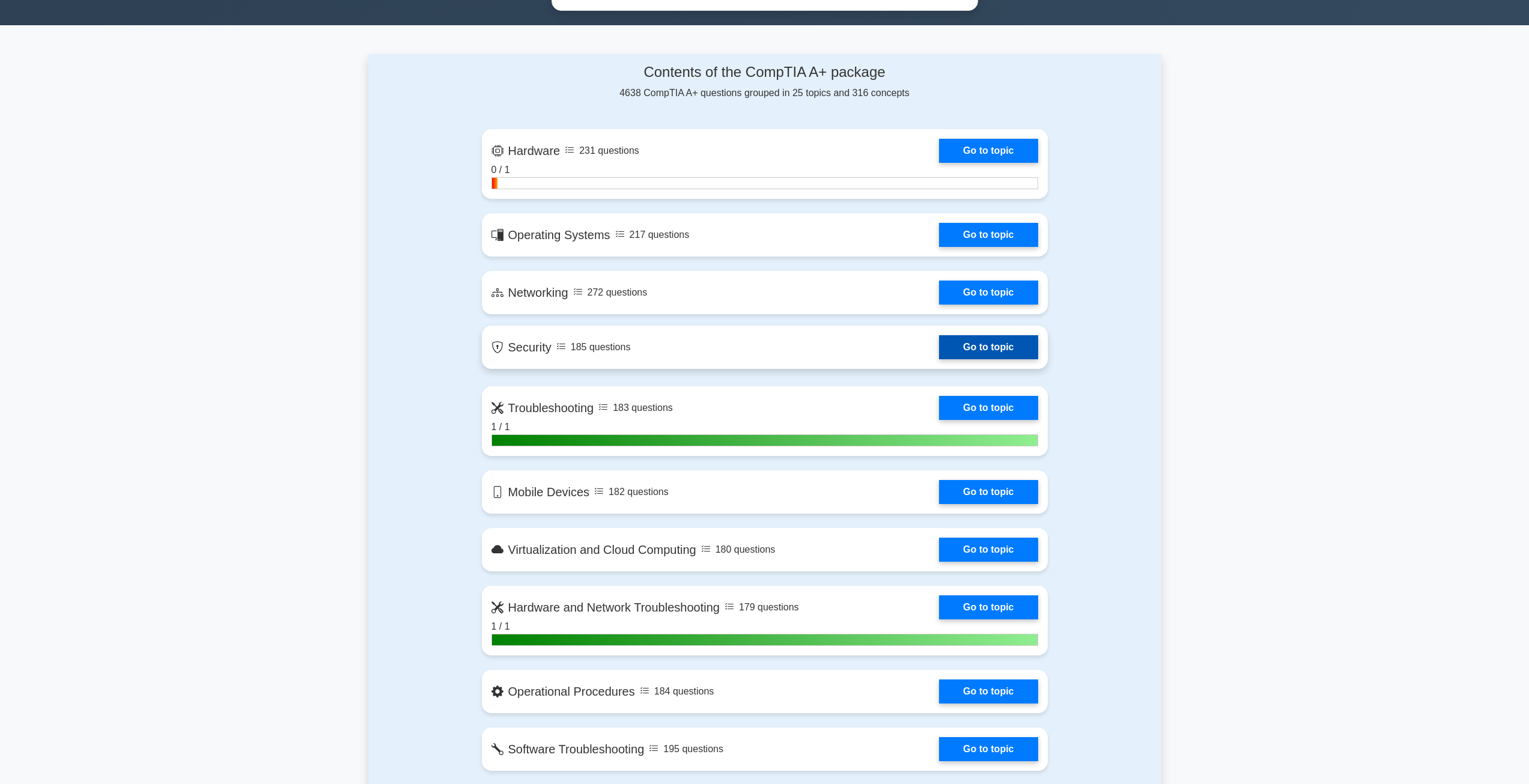
click at [939, 351] on link "Go to topic" at bounding box center [988, 346] width 98 height 24
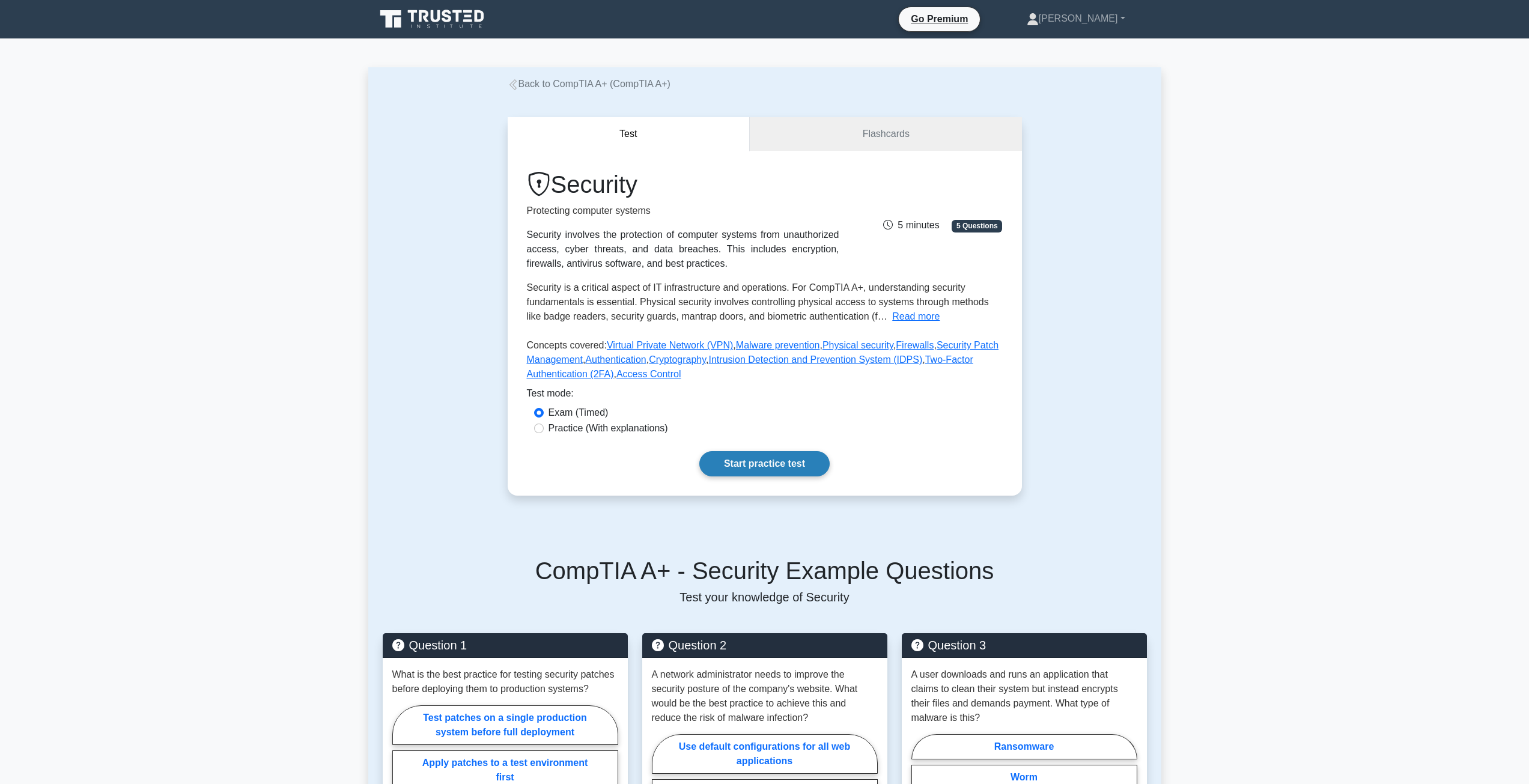
click at [751, 465] on link "Start practice test" at bounding box center [764, 464] width 130 height 25
